Goal: Information Seeking & Learning: Learn about a topic

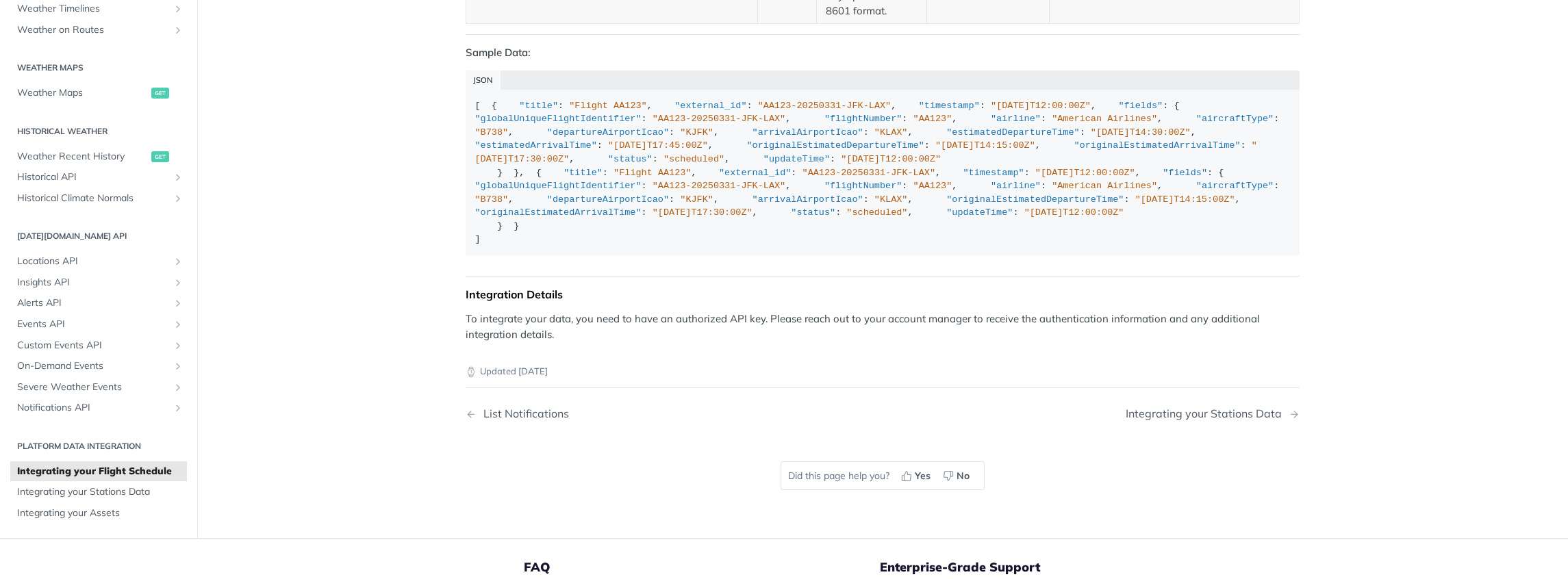
scroll to position [2239, 0]
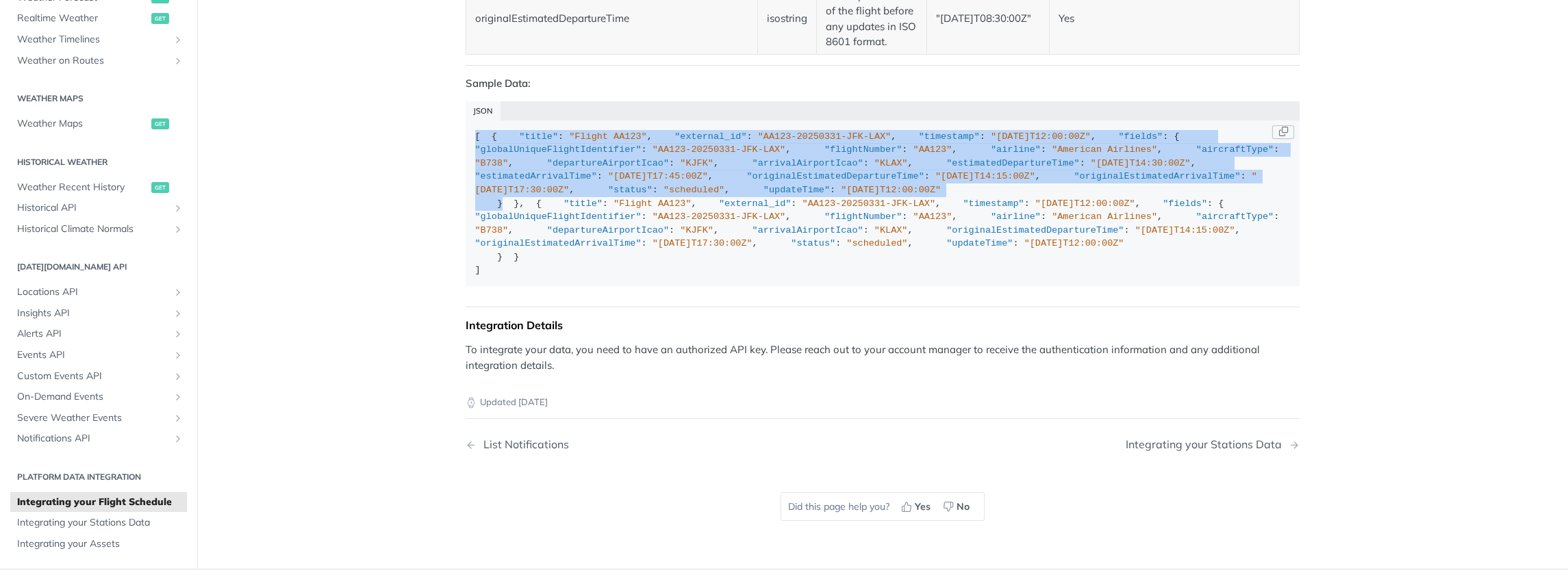
drag, startPoint x: 470, startPoint y: 131, endPoint x: 609, endPoint y: 376, distance: 281.7
click at [609, 277] on div "[ { "title" : "Flight AA123" , "external_id" : "AA123-20250331-JFK-LAX" , "time…" at bounding box center [883, 203] width 816 height 147
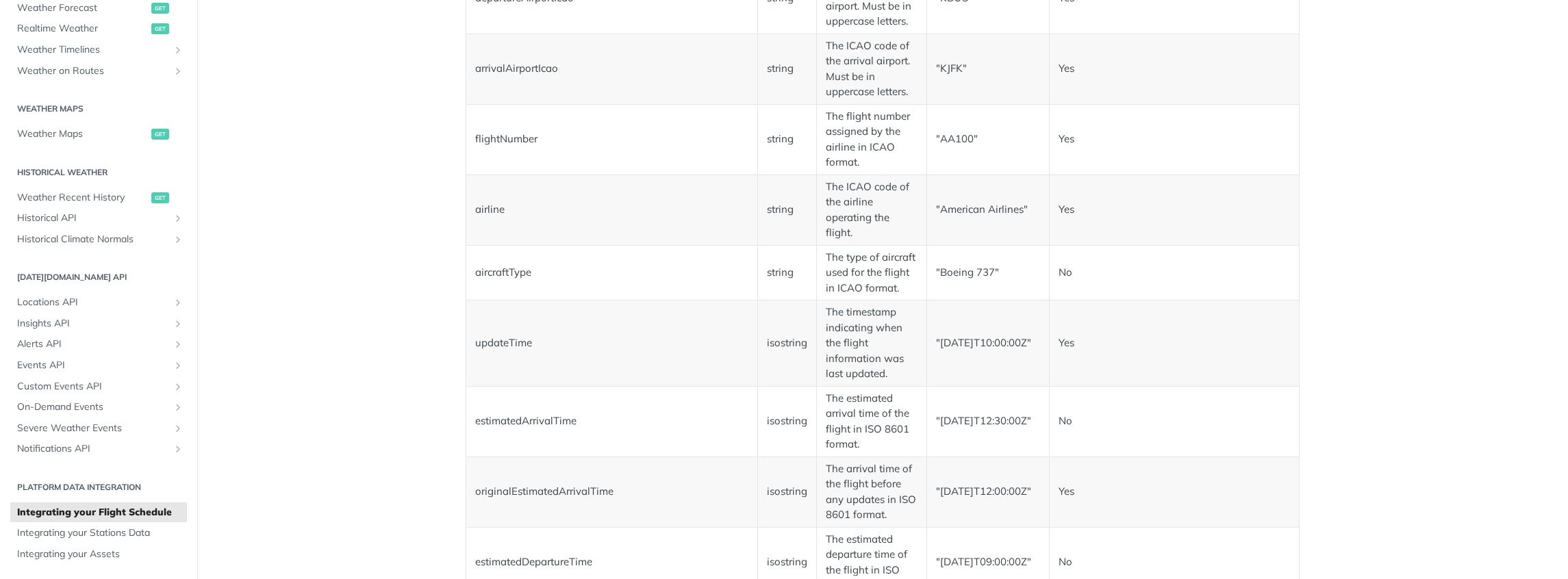
scroll to position [1617, 0]
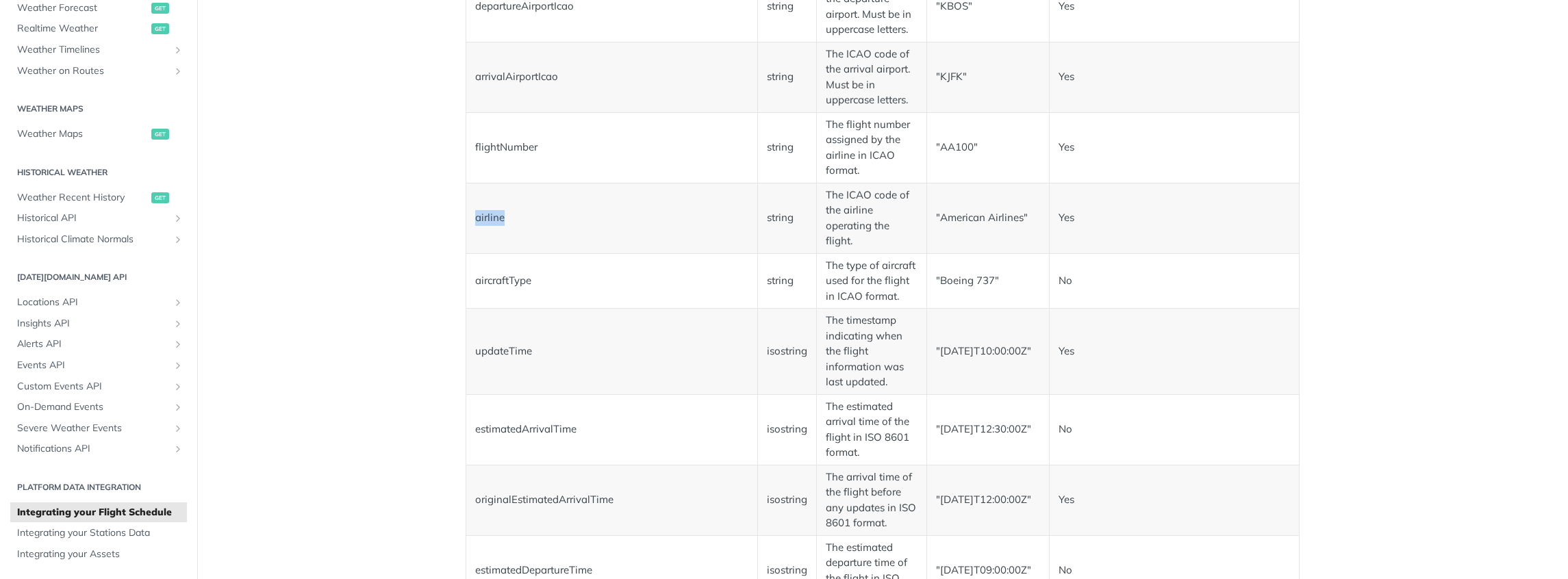
drag, startPoint x: 467, startPoint y: 213, endPoint x: 502, endPoint y: 213, distance: 35.0
click at [502, 213] on td "airline" at bounding box center [612, 218] width 292 height 71
drag, startPoint x: 819, startPoint y: 191, endPoint x: 910, endPoint y: 229, distance: 98.6
click at [869, 245] on td "The ICAO code of the airline operating the flight." at bounding box center [872, 218] width 110 height 71
drag, startPoint x: 930, startPoint y: 214, endPoint x: 1020, endPoint y: 218, distance: 90.1
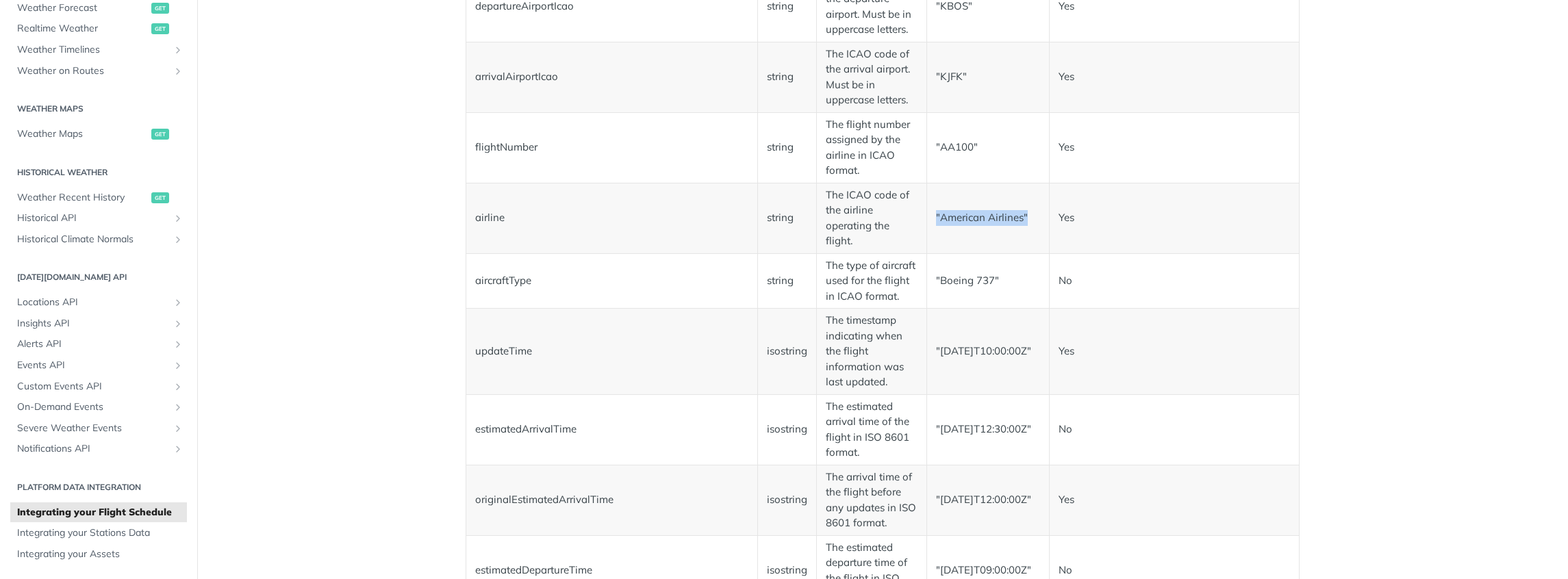
click at [1020, 218] on td ""American Airlines"" at bounding box center [987, 218] width 122 height 71
click at [1027, 219] on td ""American Airlines"" at bounding box center [987, 218] width 122 height 71
drag, startPoint x: 1029, startPoint y: 218, endPoint x: 931, endPoint y: 213, distance: 98.1
click at [931, 213] on td ""American Airlines"" at bounding box center [987, 218] width 122 height 71
click at [945, 221] on td ""American Airlines"" at bounding box center [987, 218] width 122 height 71
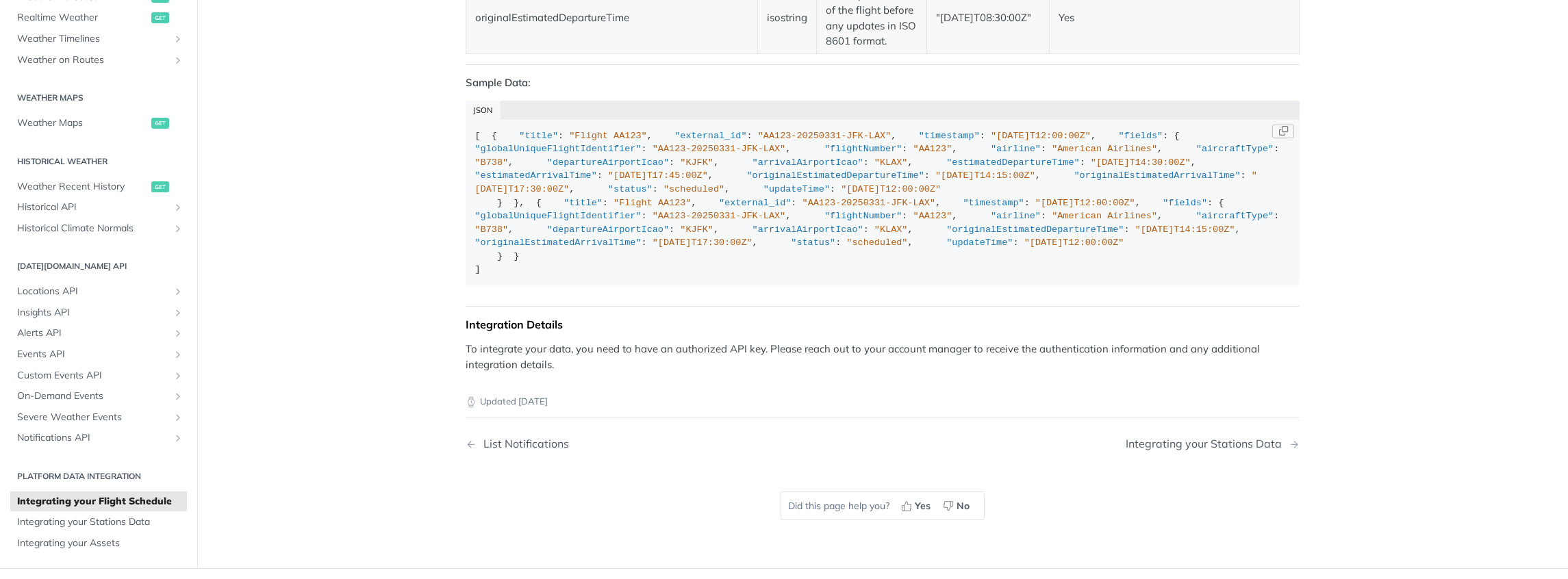
scroll to position [2239, 0]
drag, startPoint x: 507, startPoint y: 240, endPoint x: 544, endPoint y: 240, distance: 37.0
click at [990, 154] on span ""airline"" at bounding box center [1015, 149] width 50 height 10
drag, startPoint x: 564, startPoint y: 240, endPoint x: 646, endPoint y: 239, distance: 82.0
click at [1051, 154] on span ""American Airlines"" at bounding box center [1104, 149] width 106 height 10
